Goal: Information Seeking & Learning: Learn about a topic

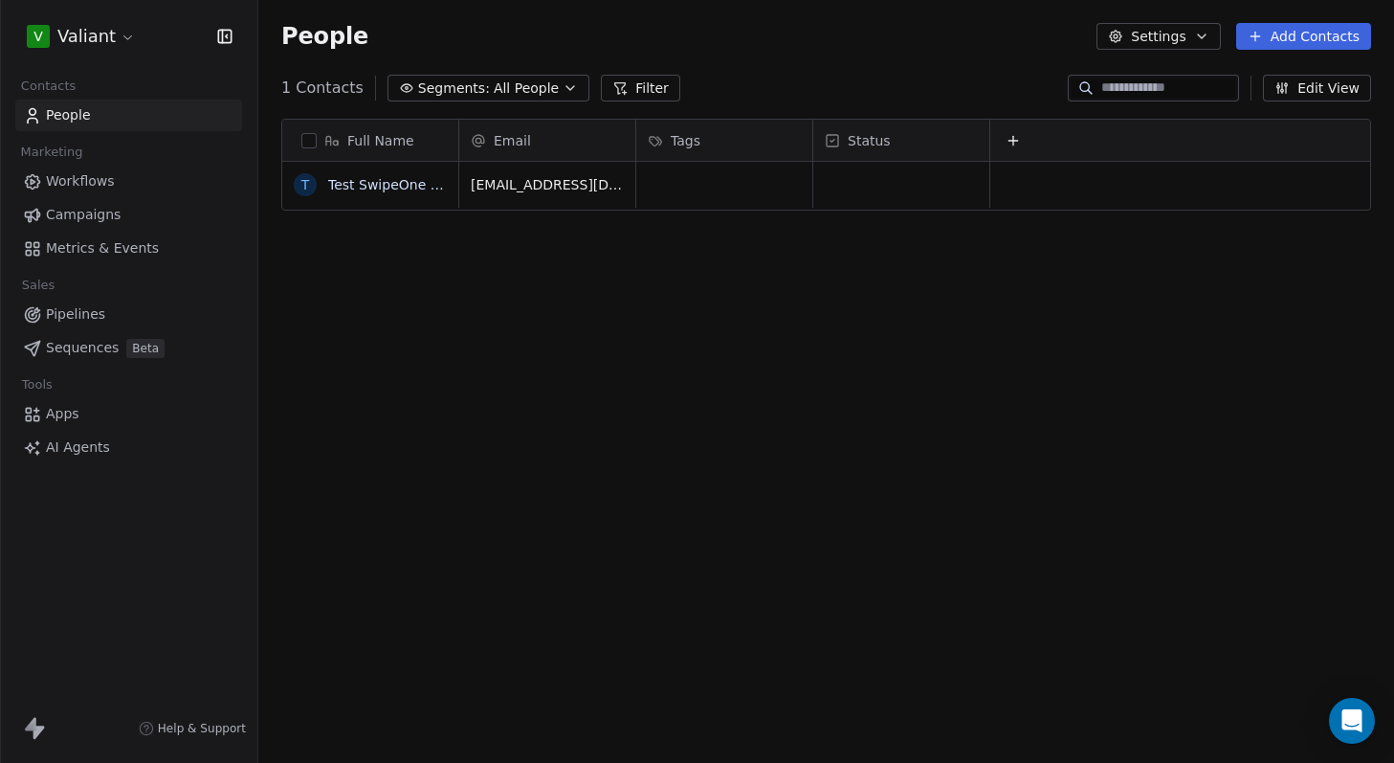
scroll to position [656, 1121]
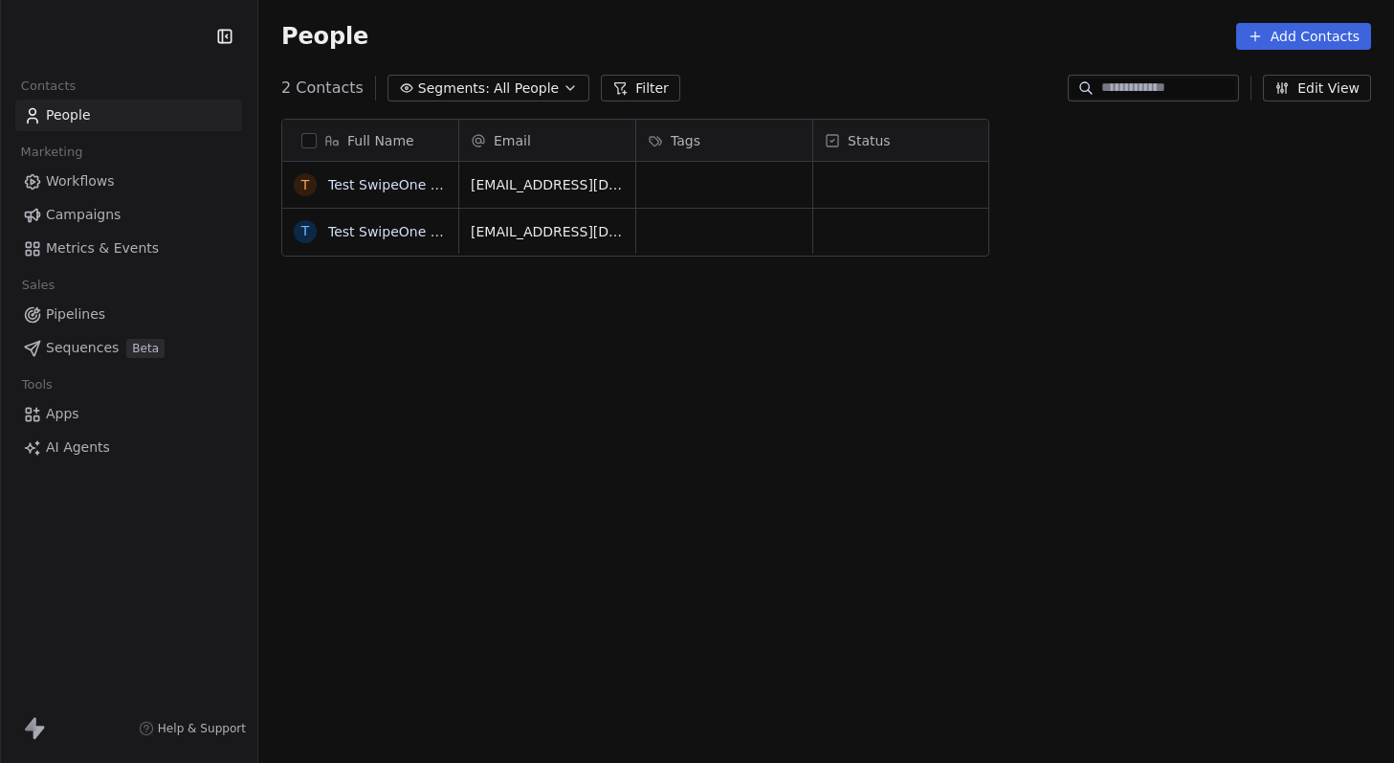
scroll to position [656, 1121]
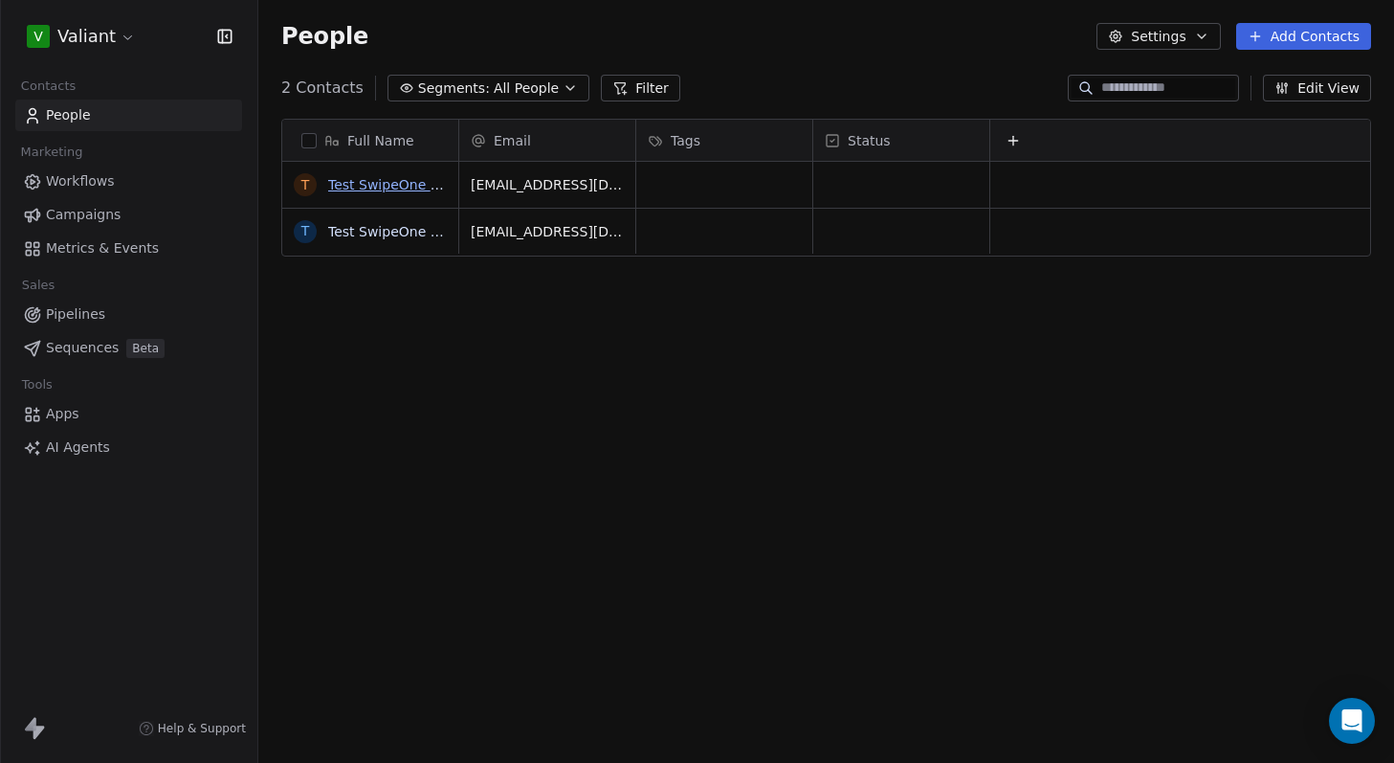
click at [382, 186] on link "Test SwipeOne Final" at bounding box center [394, 184] width 133 height 15
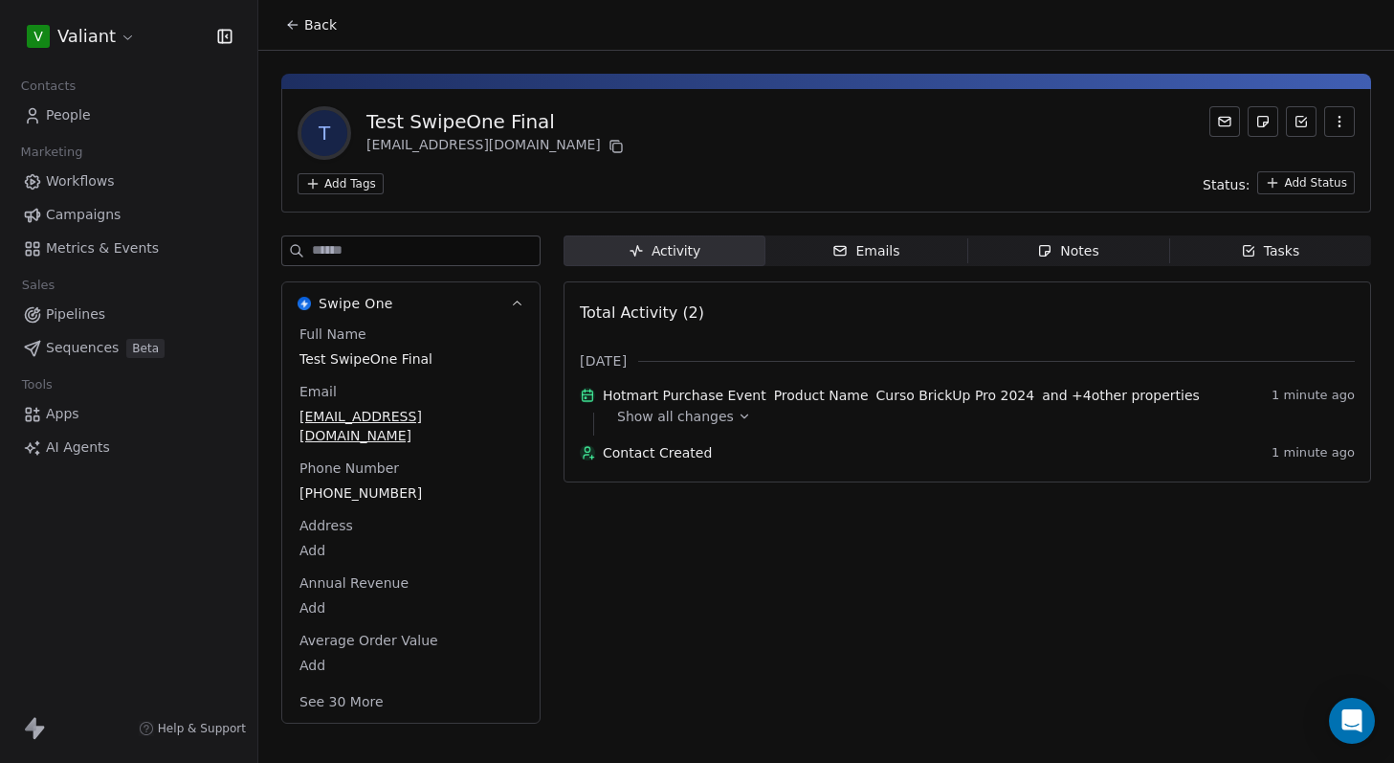
click at [1114, 402] on span "and + 4 other properties" at bounding box center [1121, 395] width 158 height 19
click at [738, 423] on icon at bounding box center [744, 416] width 13 height 13
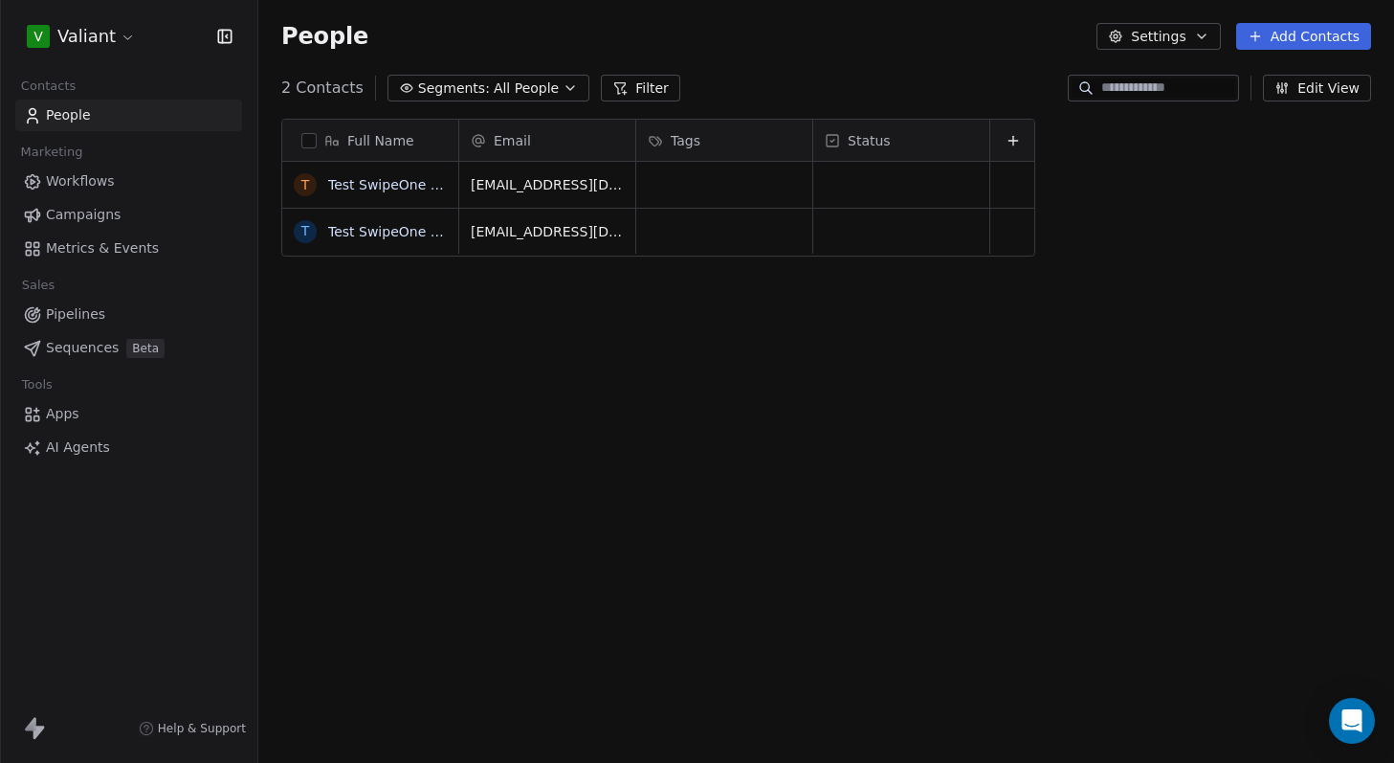
scroll to position [656, 1121]
click at [393, 229] on link "Test SwipeOne Dos" at bounding box center [391, 231] width 127 height 15
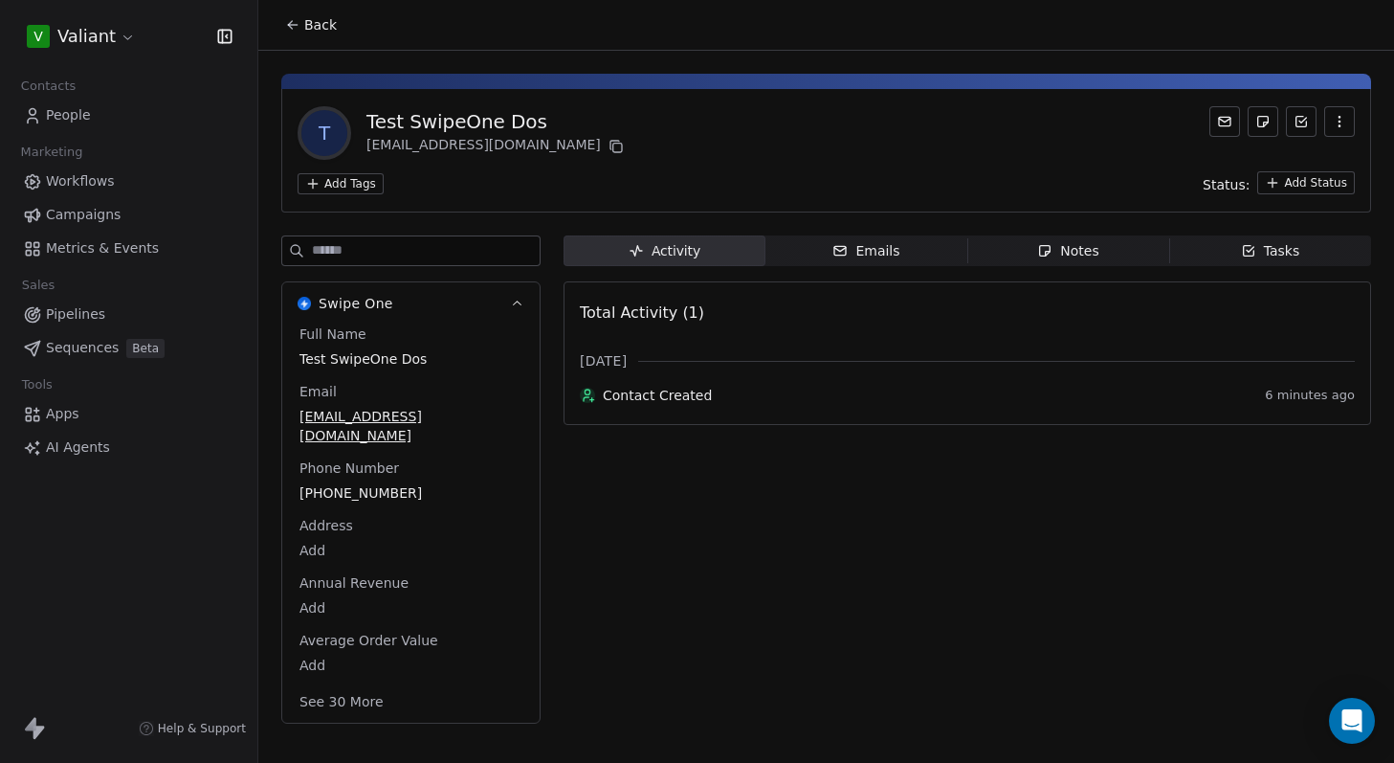
click at [695, 398] on span "Contact Created" at bounding box center [930, 395] width 654 height 19
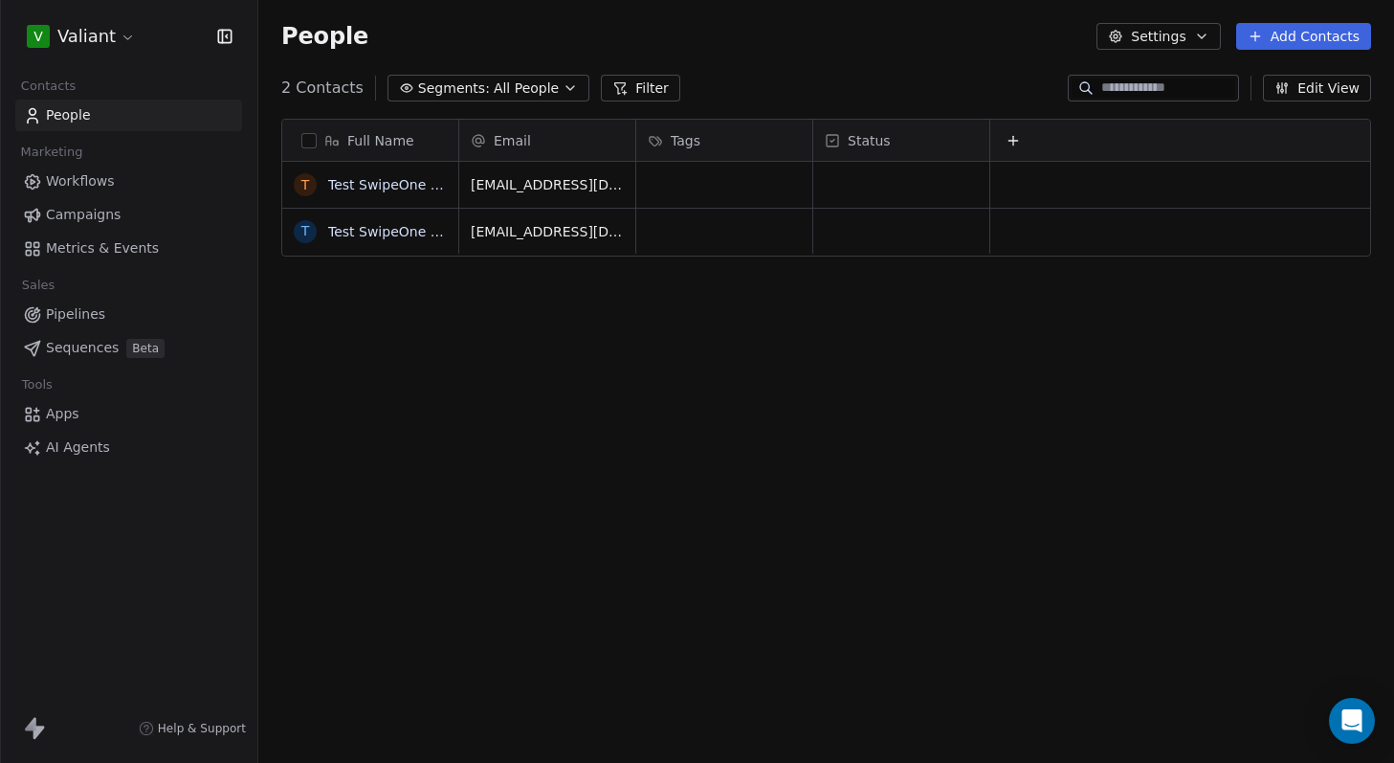
scroll to position [656, 1121]
click at [397, 186] on link "Test SwipeOne Final" at bounding box center [394, 184] width 133 height 15
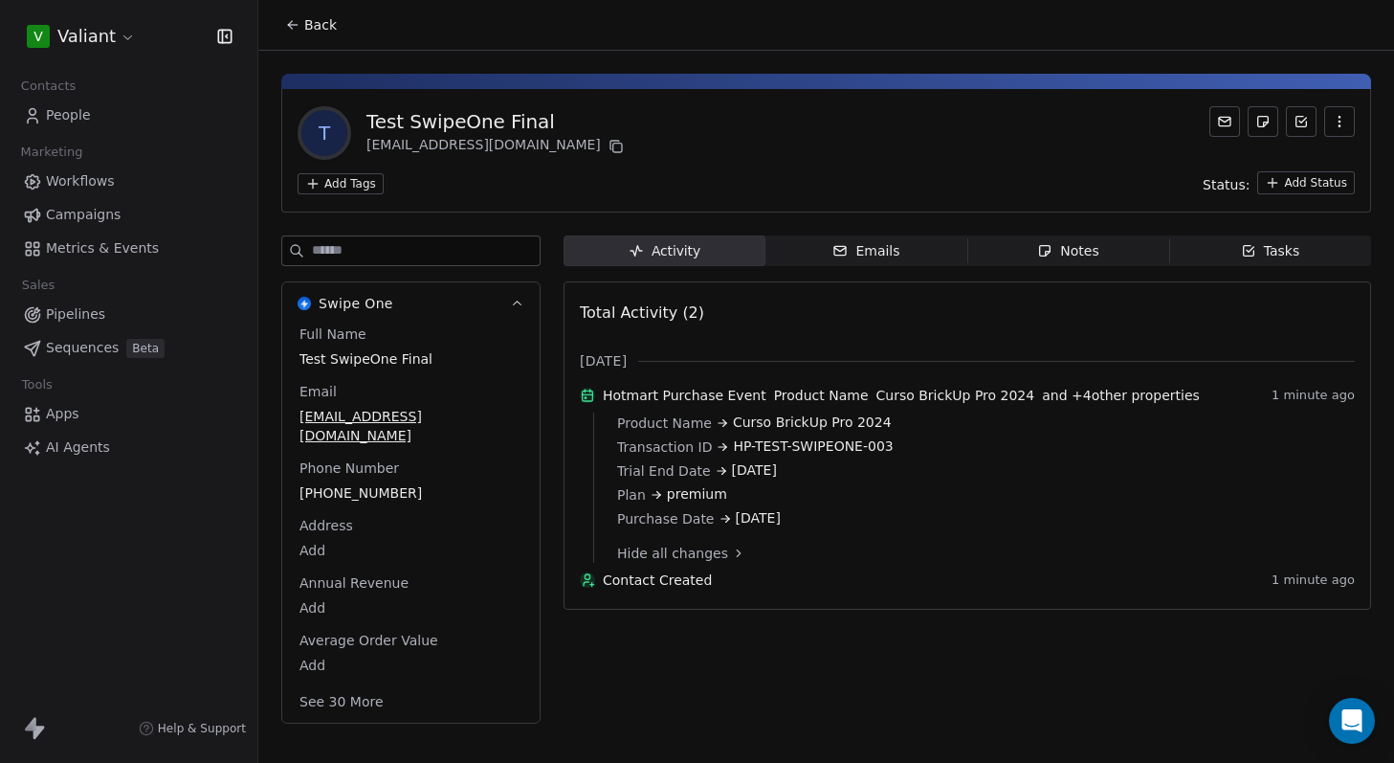
click at [1103, 404] on span "and + 4 other properties" at bounding box center [1121, 395] width 158 height 19
